Goal: Complete application form

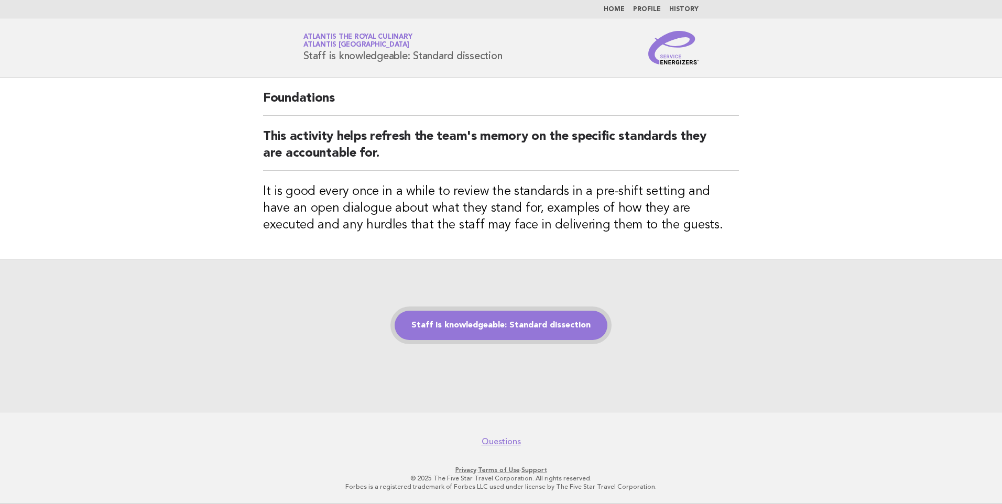
click at [468, 325] on link "Staff is knowledgeable: Standard dissection" at bounding box center [501, 325] width 213 height 29
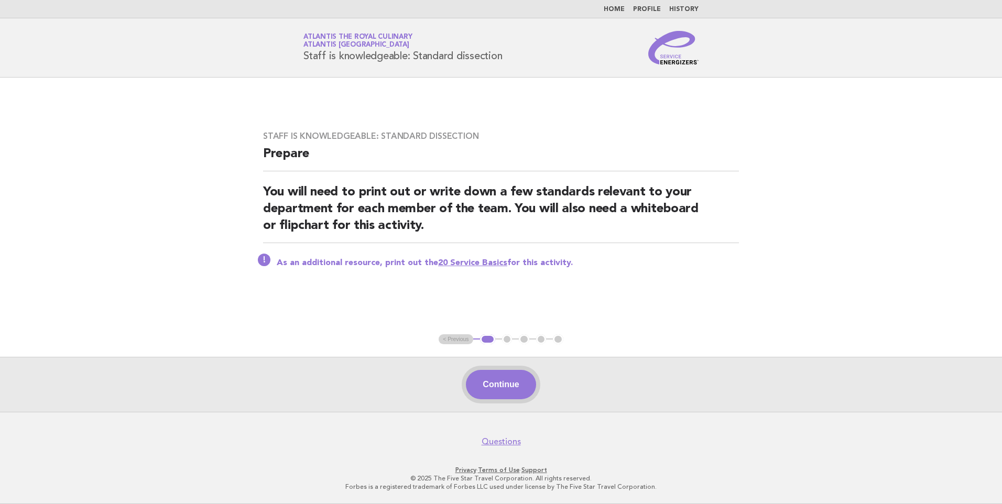
click at [493, 395] on button "Continue" at bounding box center [501, 384] width 70 height 29
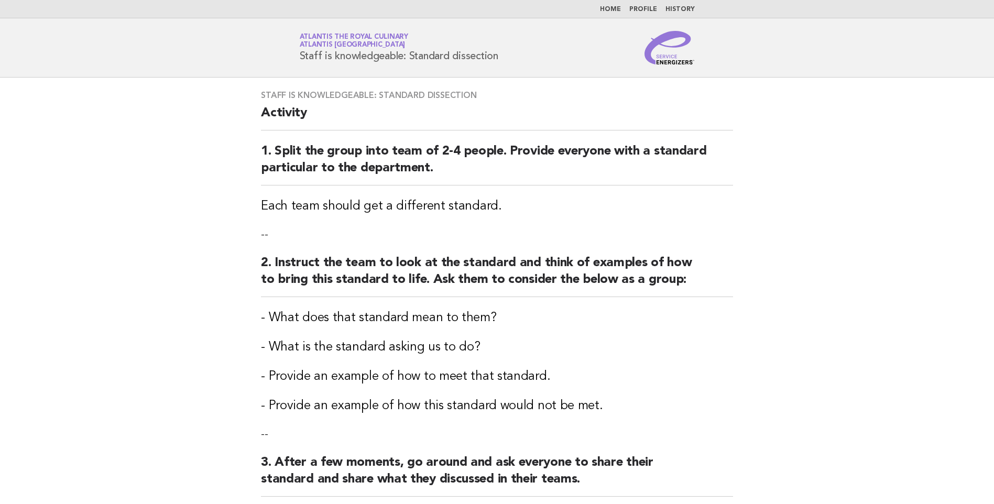
click at [493, 393] on div "Staff is knowledgeable: Standard dissection Activity 1. Split the group into te…" at bounding box center [496, 373] width 497 height 591
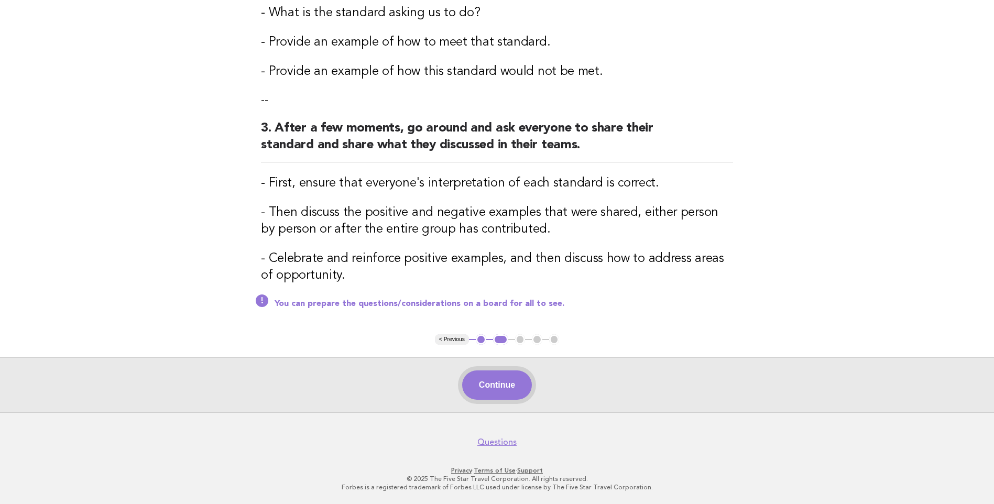
click at [487, 384] on button "Continue" at bounding box center [497, 384] width 70 height 29
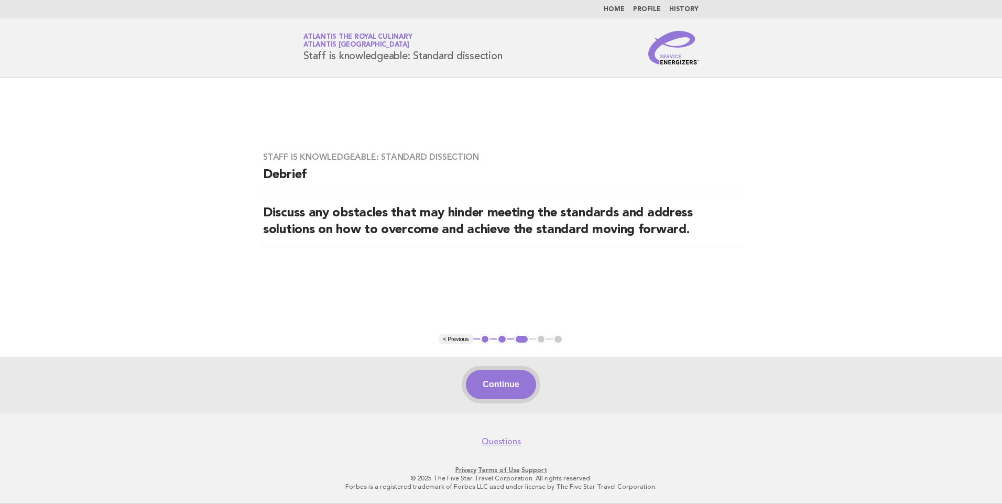
click at [489, 377] on button "Continue" at bounding box center [501, 384] width 70 height 29
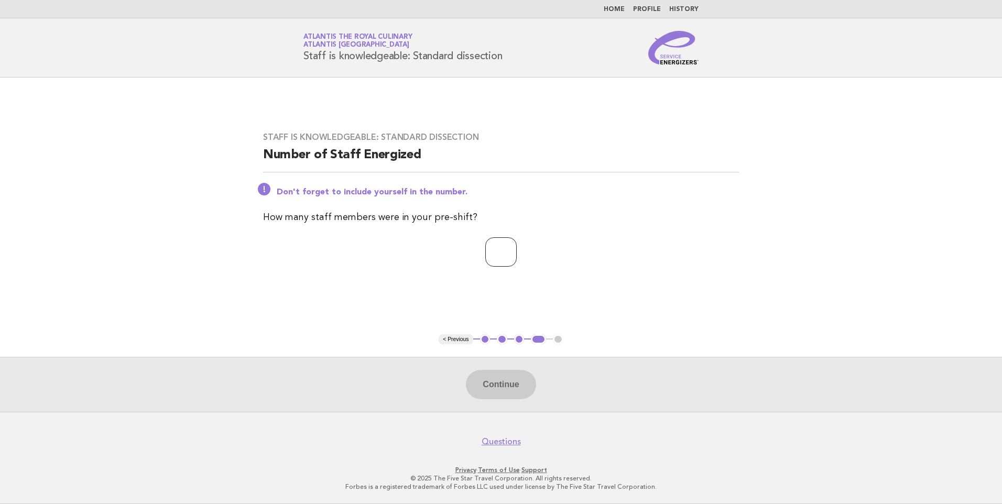
click at [504, 259] on input "number" at bounding box center [500, 251] width 31 height 29
type input "**"
click at [522, 395] on button "Continue" at bounding box center [501, 384] width 70 height 29
